Goal: Use online tool/utility: Utilize a website feature to perform a specific function

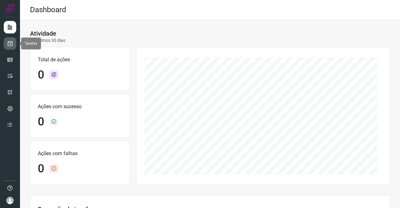
click at [12, 43] on icon at bounding box center [10, 43] width 7 height 6
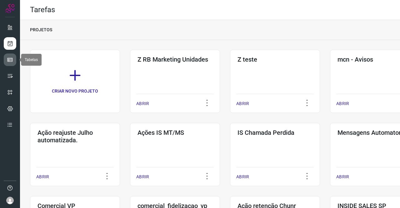
click at [12, 60] on icon at bounding box center [10, 60] width 6 height 6
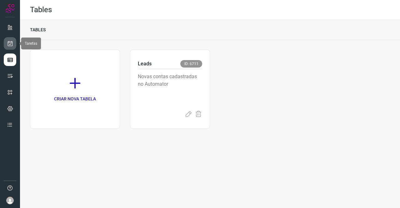
click at [10, 43] on icon at bounding box center [10, 43] width 7 height 6
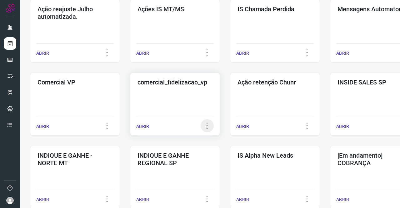
scroll to position [188, 0]
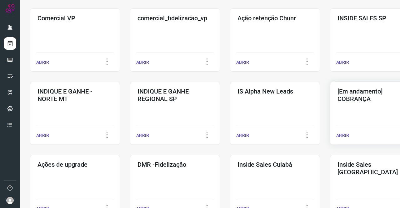
click at [367, 105] on div "[Em andamento] COBRANÇA ABRIR" at bounding box center [375, 113] width 90 height 63
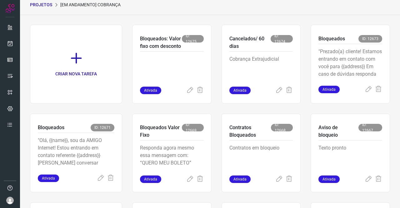
scroll to position [137, 0]
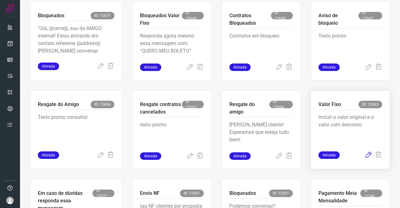
click at [365, 157] on icon at bounding box center [369, 155] width 8 height 8
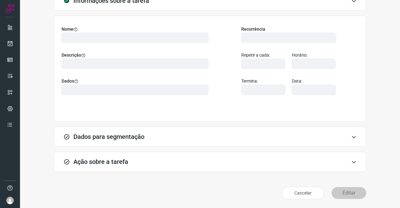
scroll to position [36, 0]
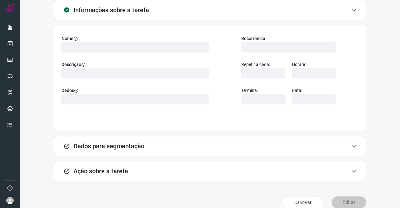
type input "524641"
type input "342686"
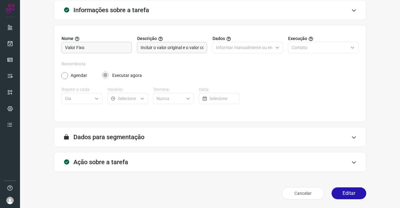
click at [133, 161] on div "Ação sobre a tarefa" at bounding box center [210, 162] width 313 height 20
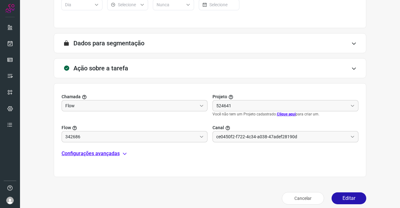
click at [109, 154] on p "Configurações avançadas" at bounding box center [91, 154] width 58 height 8
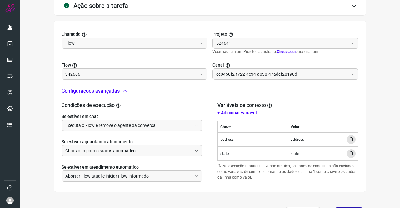
type input "Amigo 0800"
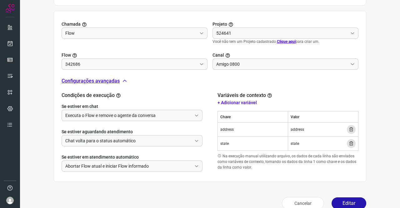
scroll to position [212, 0]
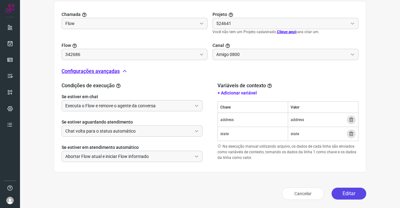
click at [346, 188] on button "Editar" at bounding box center [349, 194] width 35 height 12
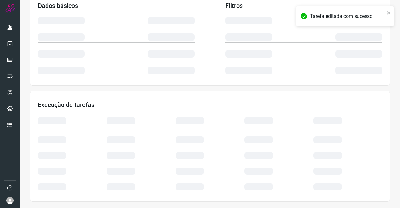
scroll to position [114, 0]
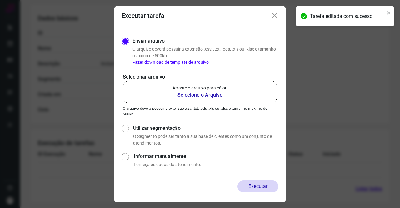
click at [193, 98] on b "Selecione o Arquivo" at bounding box center [200, 95] width 55 height 8
click at [0, 0] on input "Arraste o arquivo para cá ou Selecione o Arquivo" at bounding box center [0, 0] width 0 height 0
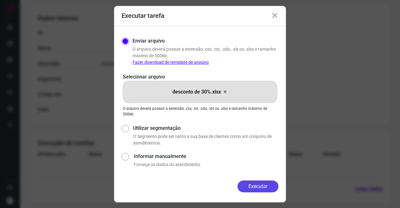
click at [254, 183] on button "Executar" at bounding box center [258, 186] width 41 height 12
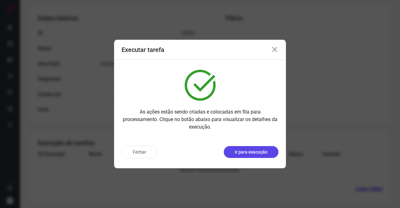
click at [253, 150] on p "Ir para execução" at bounding box center [251, 152] width 33 height 7
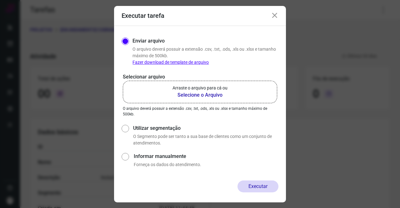
click at [206, 93] on b "Selecione o Arquivo" at bounding box center [200, 95] width 55 height 8
click at [0, 0] on input "Arraste o arquivo para cá ou Selecione o Arquivo" at bounding box center [0, 0] width 0 height 0
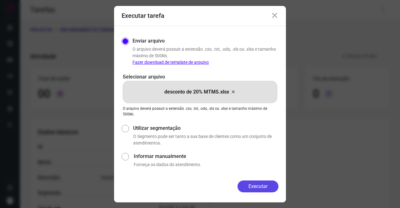
click at [254, 185] on button "Executar" at bounding box center [258, 186] width 41 height 12
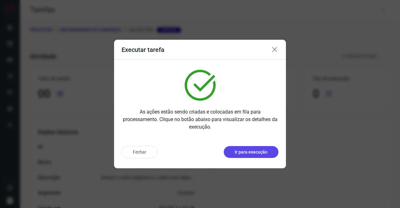
click at [263, 148] on button "Ir para execução" at bounding box center [251, 152] width 55 height 12
